Goal: Task Accomplishment & Management: Manage account settings

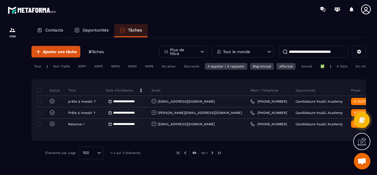
click at [242, 54] on div "Tout le monde" at bounding box center [242, 52] width 61 height 12
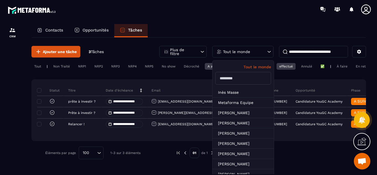
click at [231, 80] on input "text" at bounding box center [244, 78] width 56 height 13
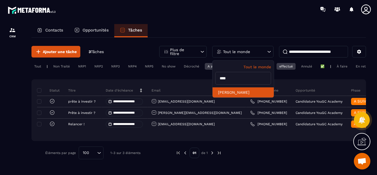
type input "****"
click at [232, 93] on li "[PERSON_NAME]" at bounding box center [243, 92] width 61 height 10
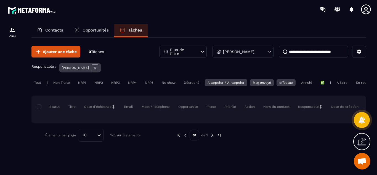
click at [279, 82] on div "effectué" at bounding box center [286, 82] width 19 height 7
click at [262, 84] on div "Msg envoyé" at bounding box center [262, 82] width 24 height 7
click at [232, 82] on div "A appeler / A rappeler" at bounding box center [226, 82] width 43 height 7
click at [98, 67] on icon at bounding box center [95, 67] width 7 height 7
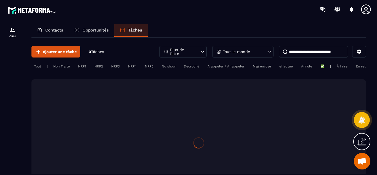
click at [97, 30] on p "Opportunités" at bounding box center [96, 30] width 26 height 5
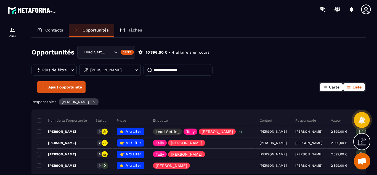
click at [333, 88] on span "Carte" at bounding box center [334, 87] width 10 height 4
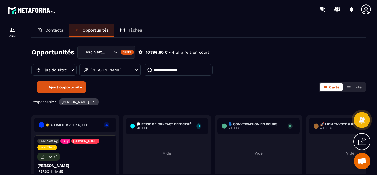
click at [116, 97] on div "Opportunités Lead Setting Créer 10 396,00 € • 4 affaire s en cours Plus de filt…" at bounding box center [198, 106] width 335 height 136
click at [20, 143] on div at bounding box center [12, 105] width 25 height 172
click at [121, 143] on div "👉 A traiter - 10 396,00 € 4 Lead Setting [PERSON_NAME] Lead [PERSON_NAME] [DATE…" at bounding box center [212, 160] width 363 height 91
click at [106, 151] on div "Lead Setting [PERSON_NAME] Lead [PERSON_NAME] [DATE] [PERSON_NAME] [PERSON_NAME…" at bounding box center [75, 160] width 82 height 51
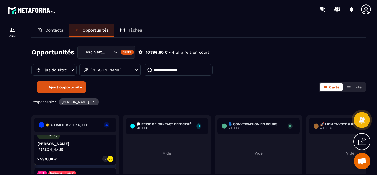
scroll to position [22, 0]
click at [354, 87] on span "Liste" at bounding box center [357, 87] width 9 height 4
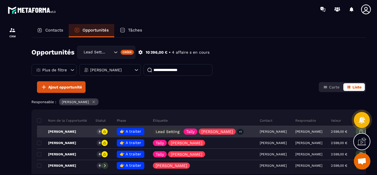
click at [131, 131] on span "👉 A traiter" at bounding box center [131, 131] width 22 height 4
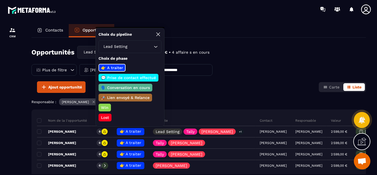
click at [128, 87] on p "🗣️ Conversation en cours" at bounding box center [125, 88] width 51 height 6
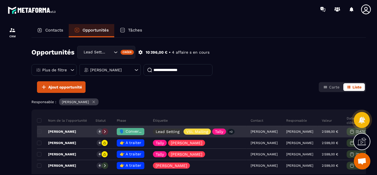
click at [130, 132] on span "🗣️ Conversation en cours" at bounding box center [144, 131] width 49 height 4
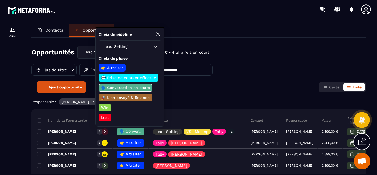
click at [6, 142] on div at bounding box center [12, 105] width 25 height 172
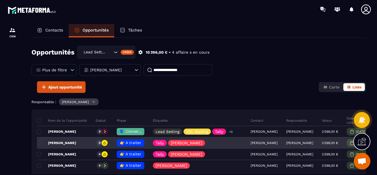
click at [64, 143] on p "[PERSON_NAME]" at bounding box center [56, 143] width 39 height 4
